Goal: Transaction & Acquisition: Download file/media

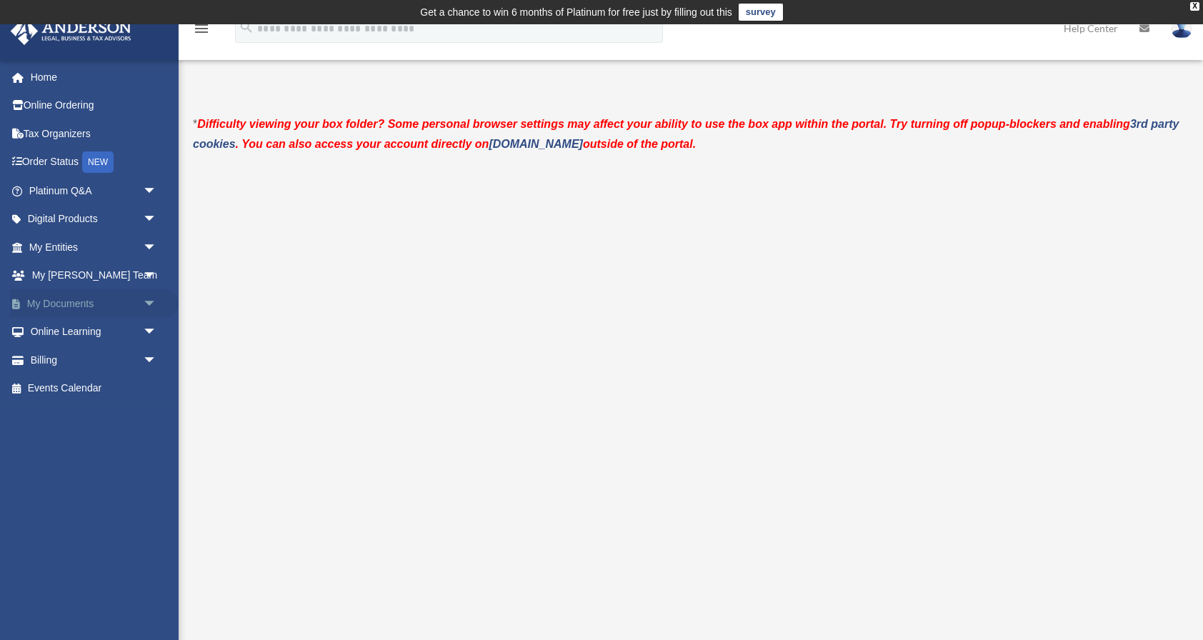
click at [78, 299] on link "My Documents arrow_drop_down" at bounding box center [94, 303] width 169 height 29
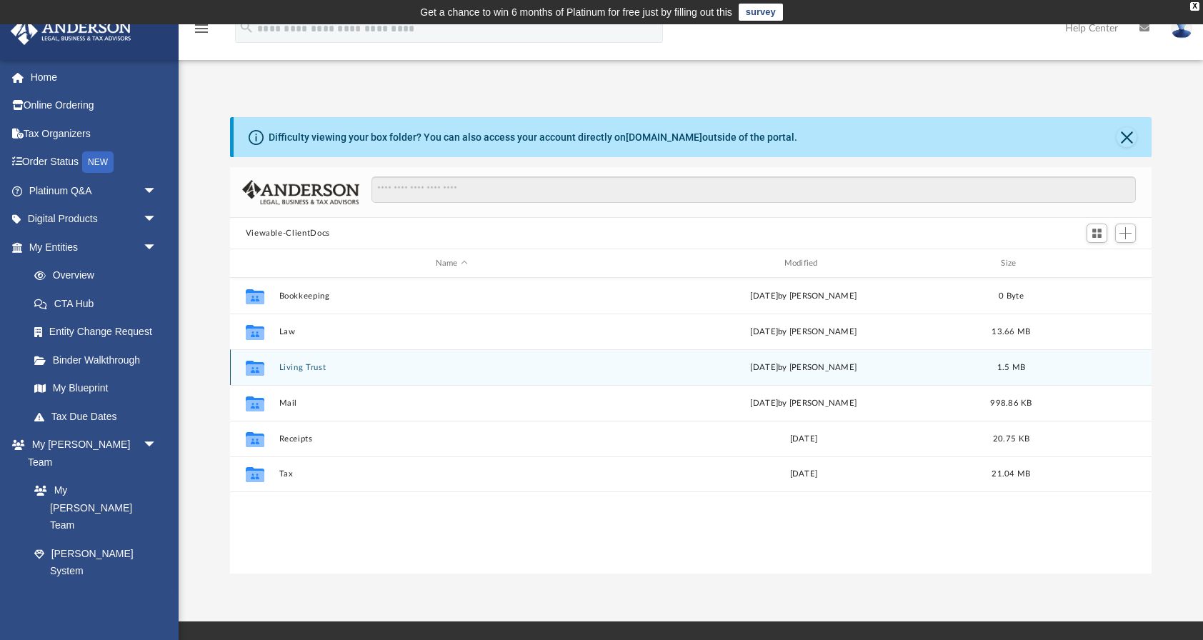
scroll to position [325, 922]
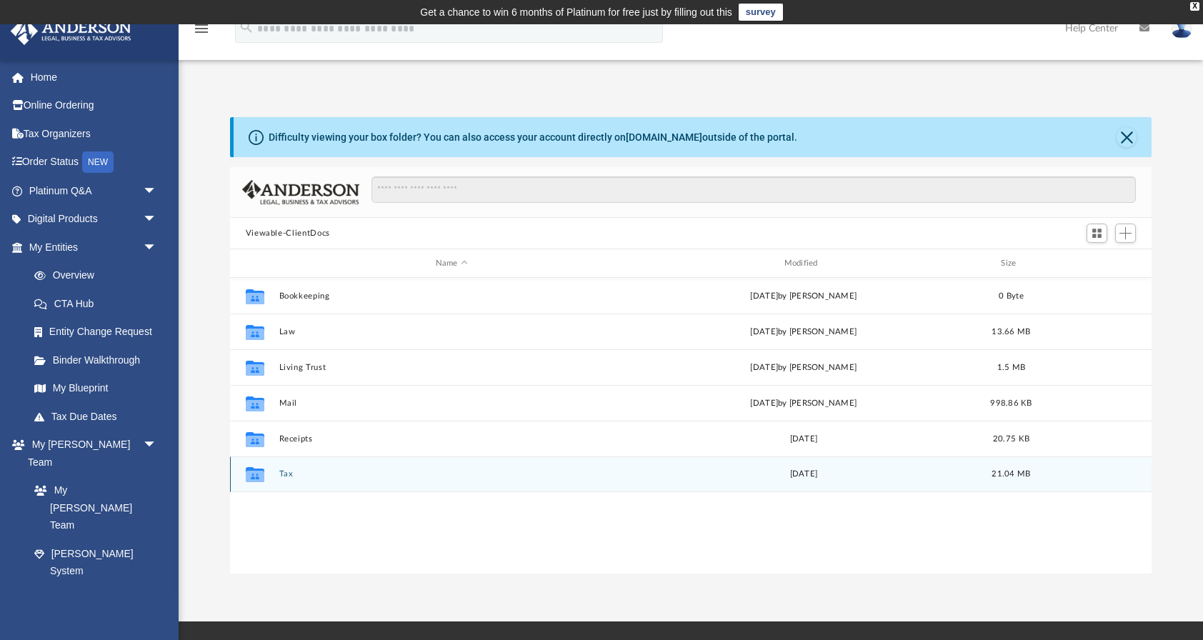
click at [258, 479] on icon "grid" at bounding box center [254, 474] width 19 height 15
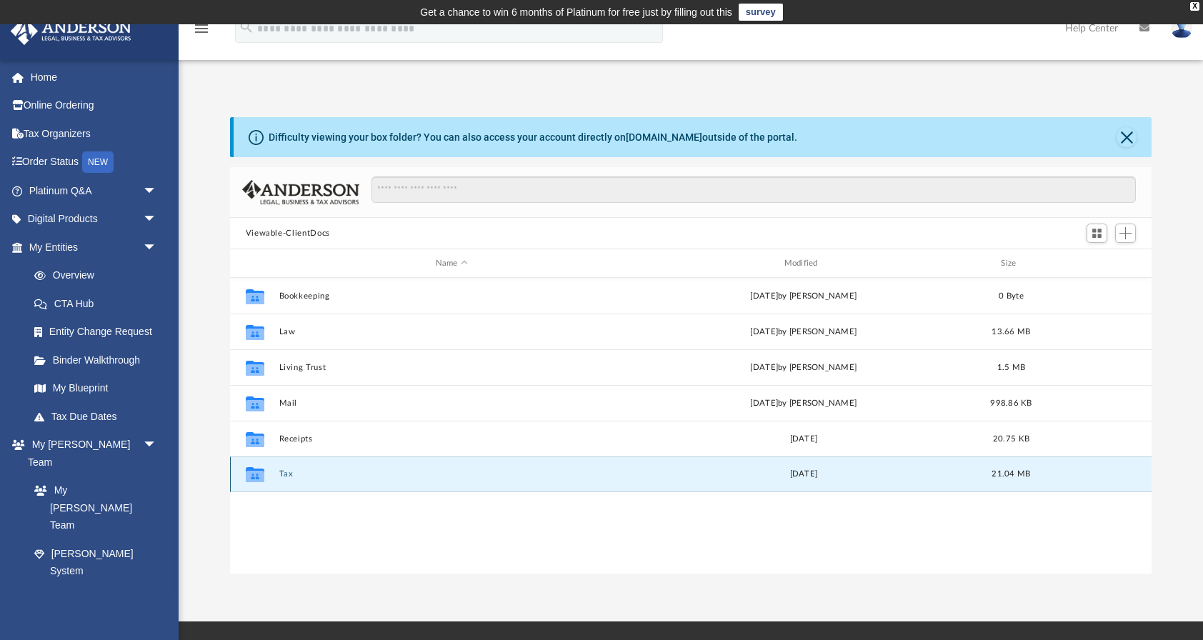
click at [259, 472] on icon "grid" at bounding box center [254, 476] width 19 height 11
click at [289, 472] on button "Tax" at bounding box center [452, 473] width 346 height 9
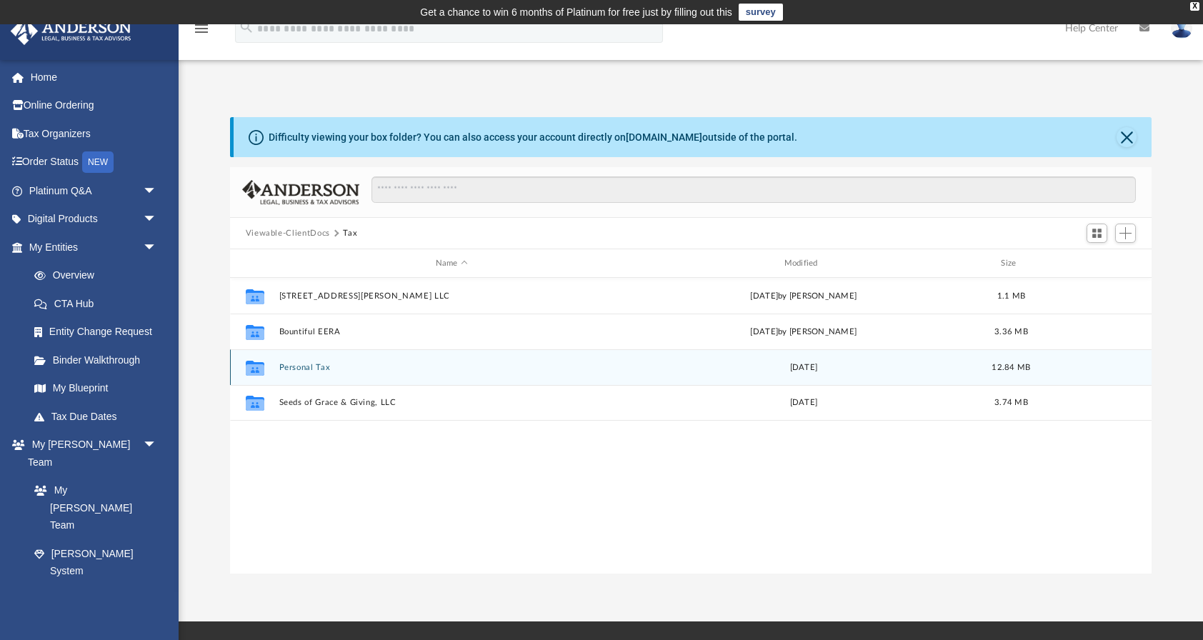
click at [316, 365] on button "Personal Tax" at bounding box center [452, 367] width 346 height 9
click at [290, 366] on button "2023" at bounding box center [452, 366] width 346 height 9
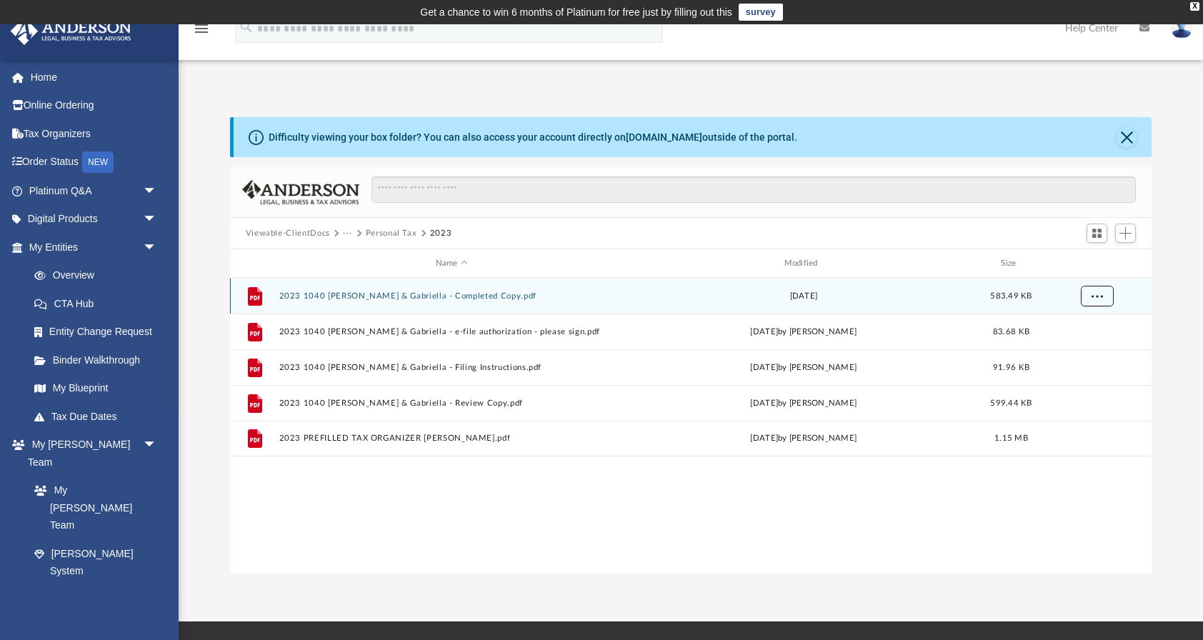
click at [1103, 295] on button "More options" at bounding box center [1096, 296] width 33 height 21
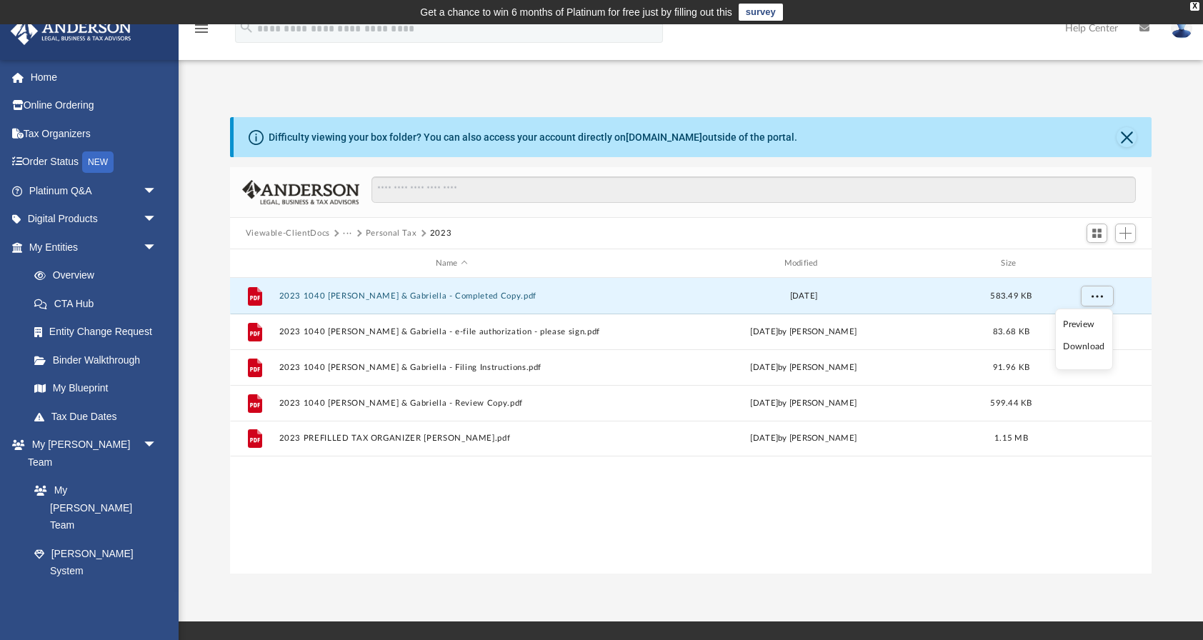
click at [1090, 347] on li "Download" at bounding box center [1083, 346] width 41 height 15
click at [1101, 294] on span "More options" at bounding box center [1096, 296] width 11 height 8
